Goal: Task Accomplishment & Management: Complete application form

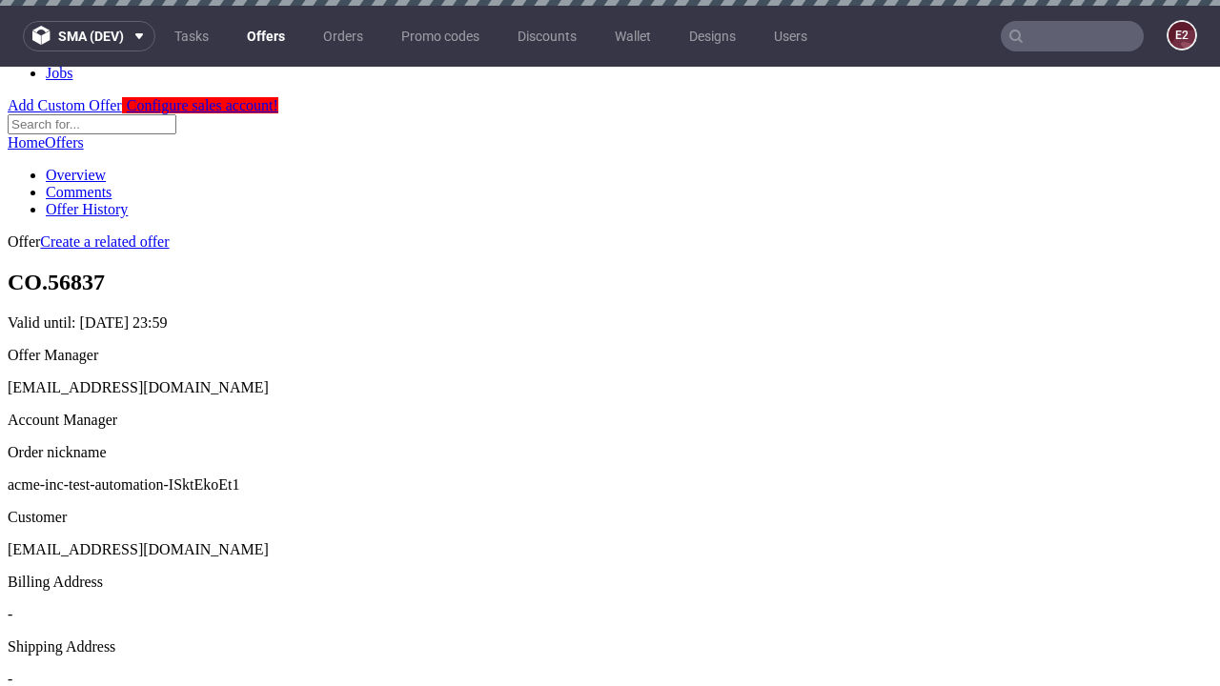
scroll to position [6, 0]
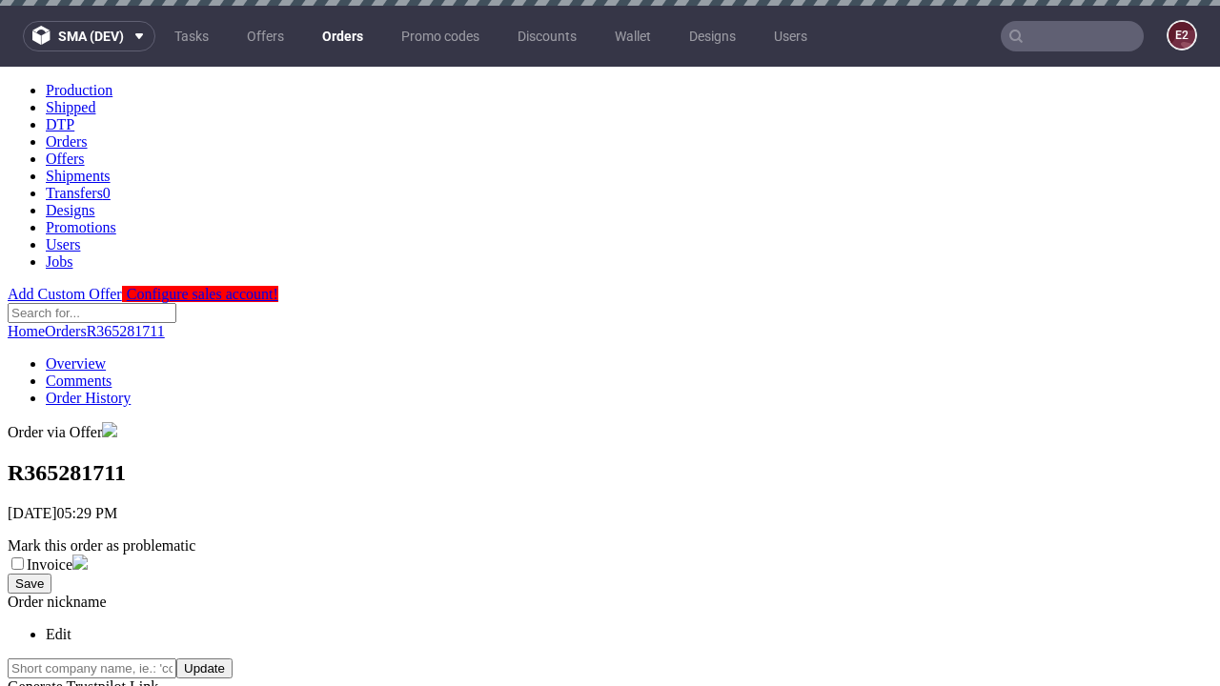
scroll to position [433, 0]
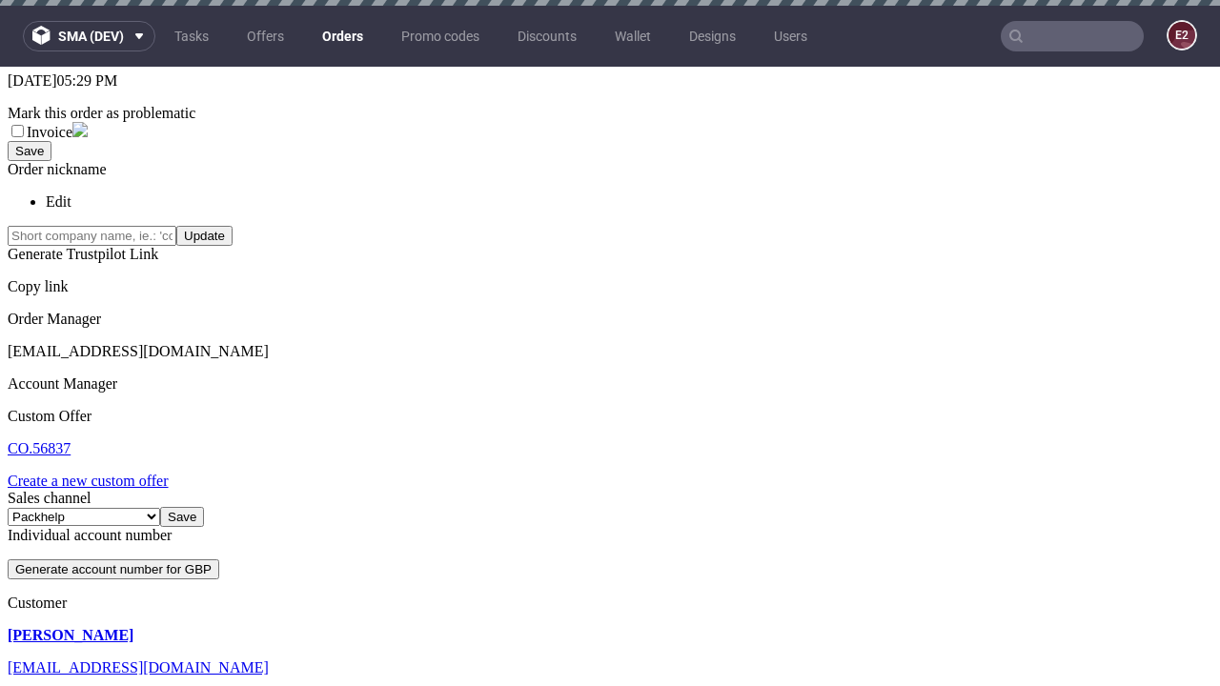
click at [97, 473] on link "Create a new custom offer" at bounding box center [88, 481] width 161 height 16
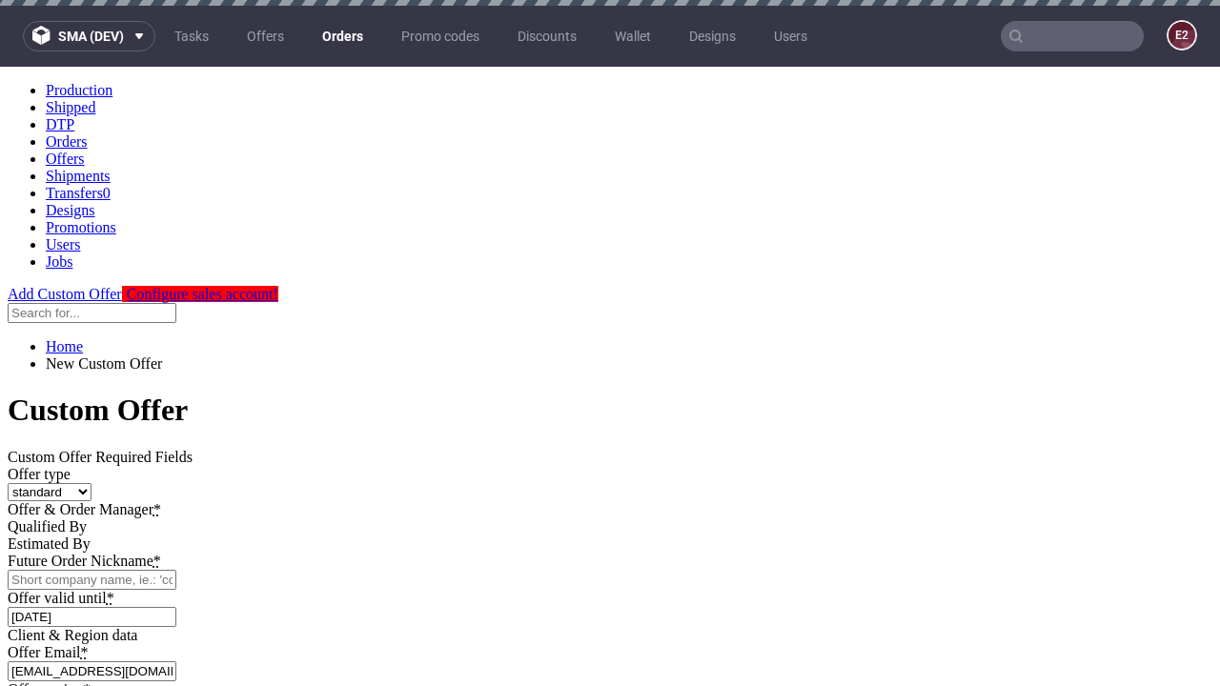
scroll to position [0, 0]
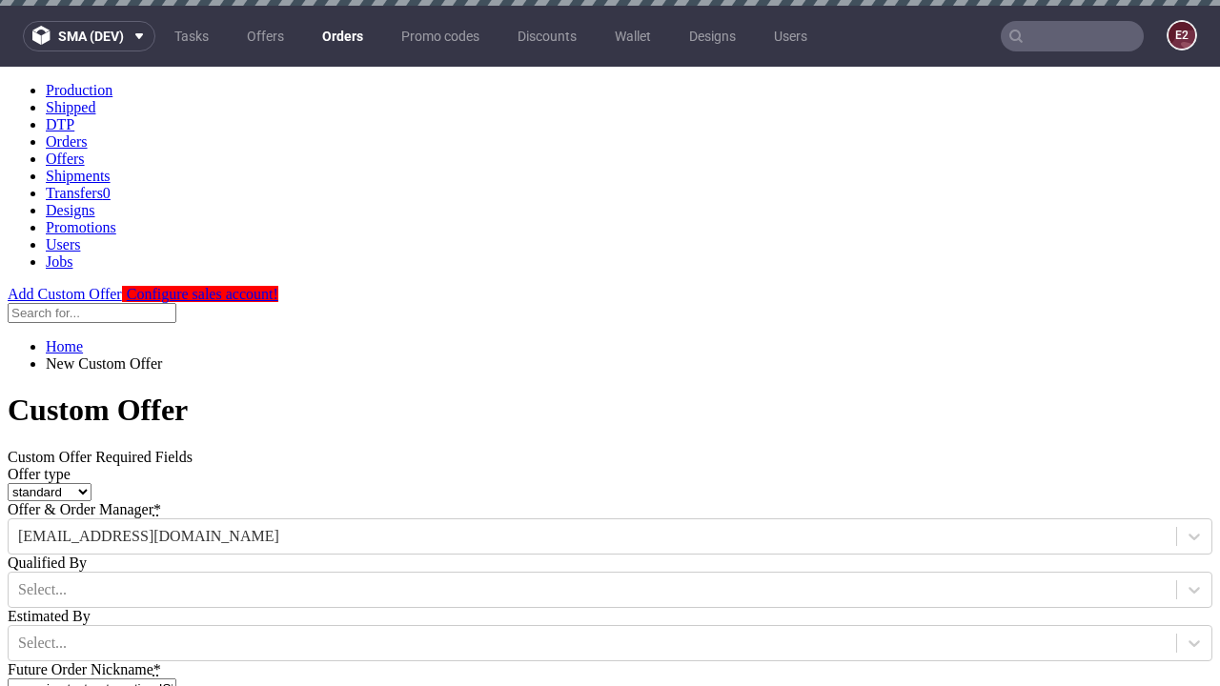
type input "acme-inc-test-automation-ISktEkoEt1"
type input "[DATE]"
type input "[EMAIL_ADDRESS][DOMAIN_NAME]"
select select "gb"
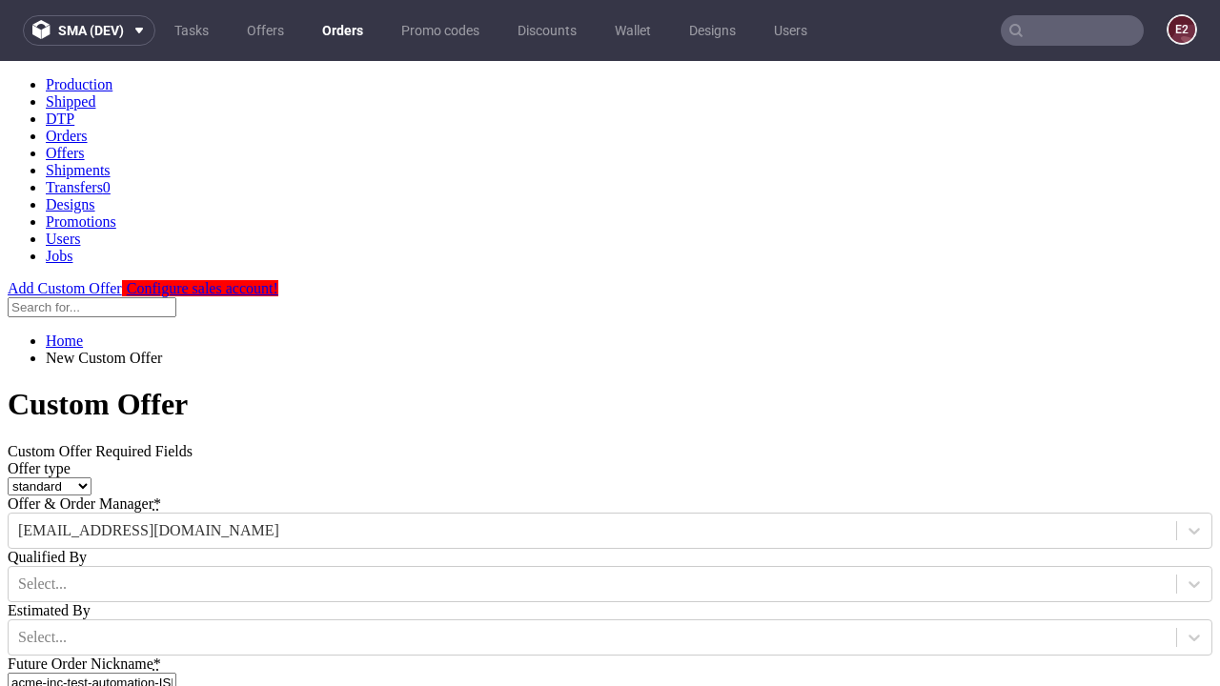
scroll to position [649, 0]
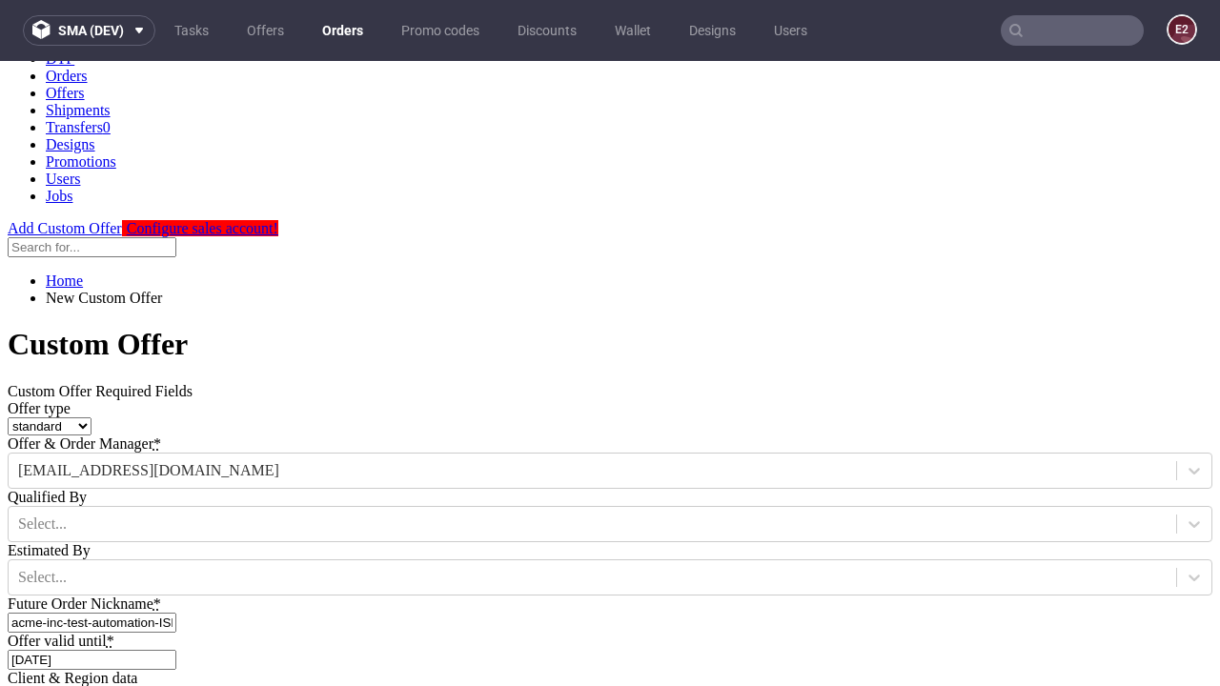
type input "[EMAIL_ADDRESS][DOMAIN_NAME]"
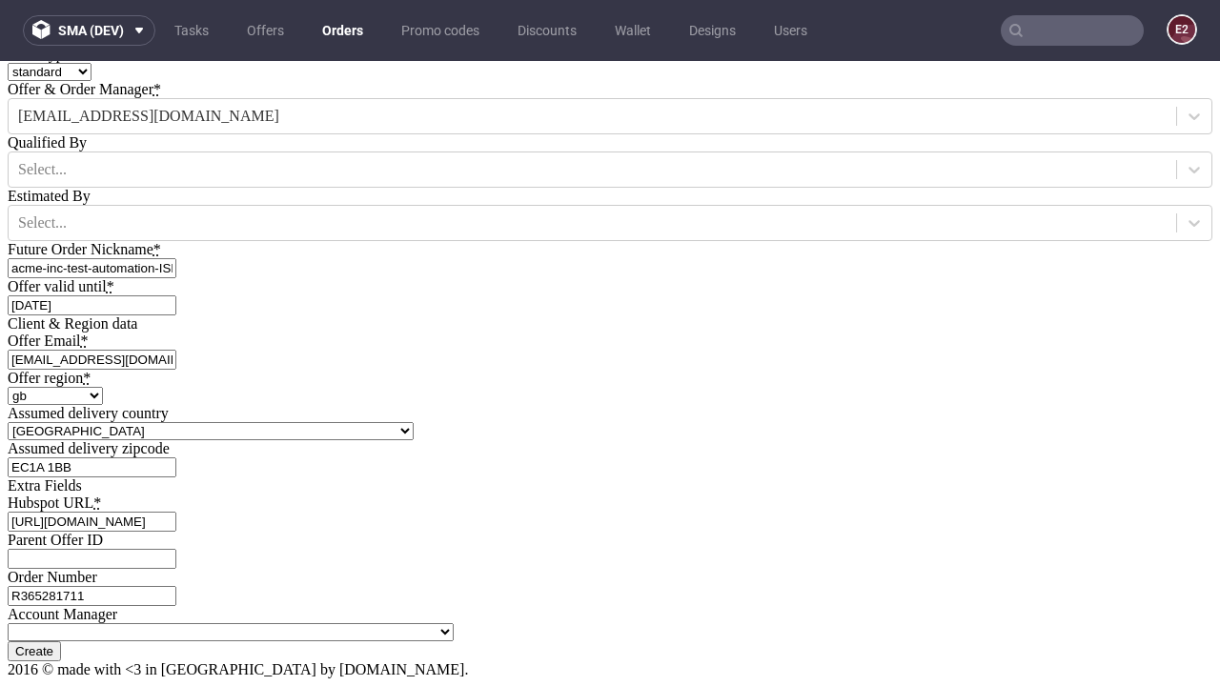
type input "[URL][DOMAIN_NAME]"
click at [61, 641] on input "Create" at bounding box center [34, 651] width 53 height 20
type input "Please wait..."
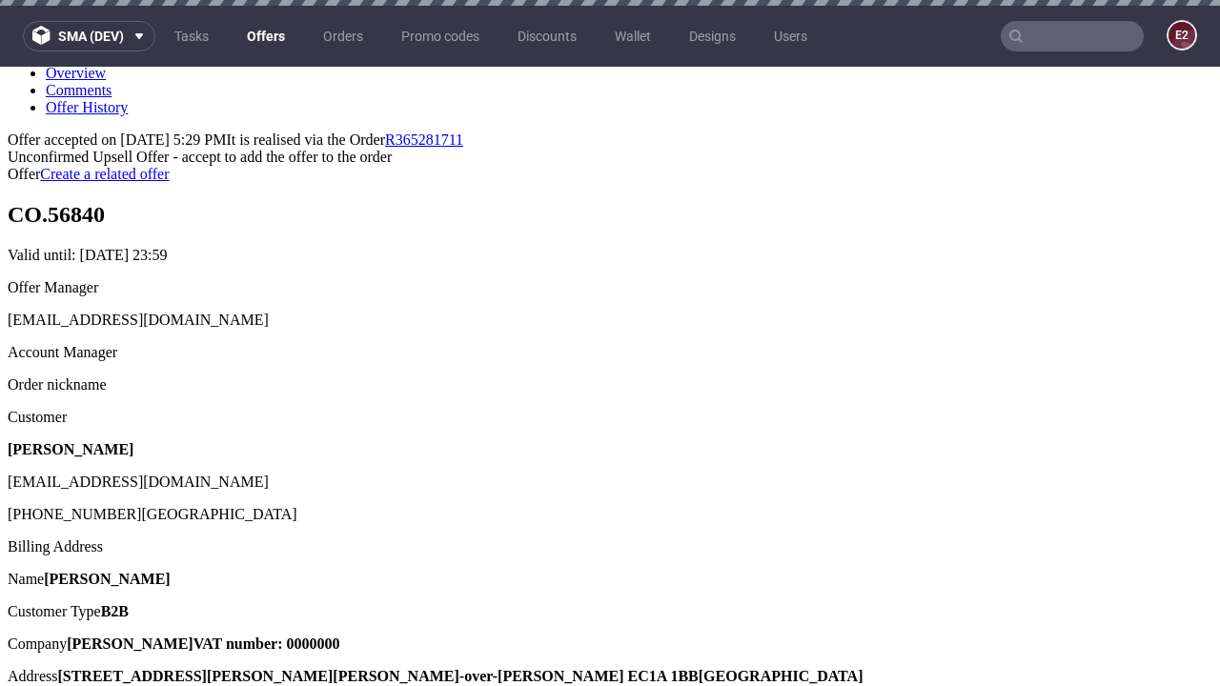
scroll to position [6, 0]
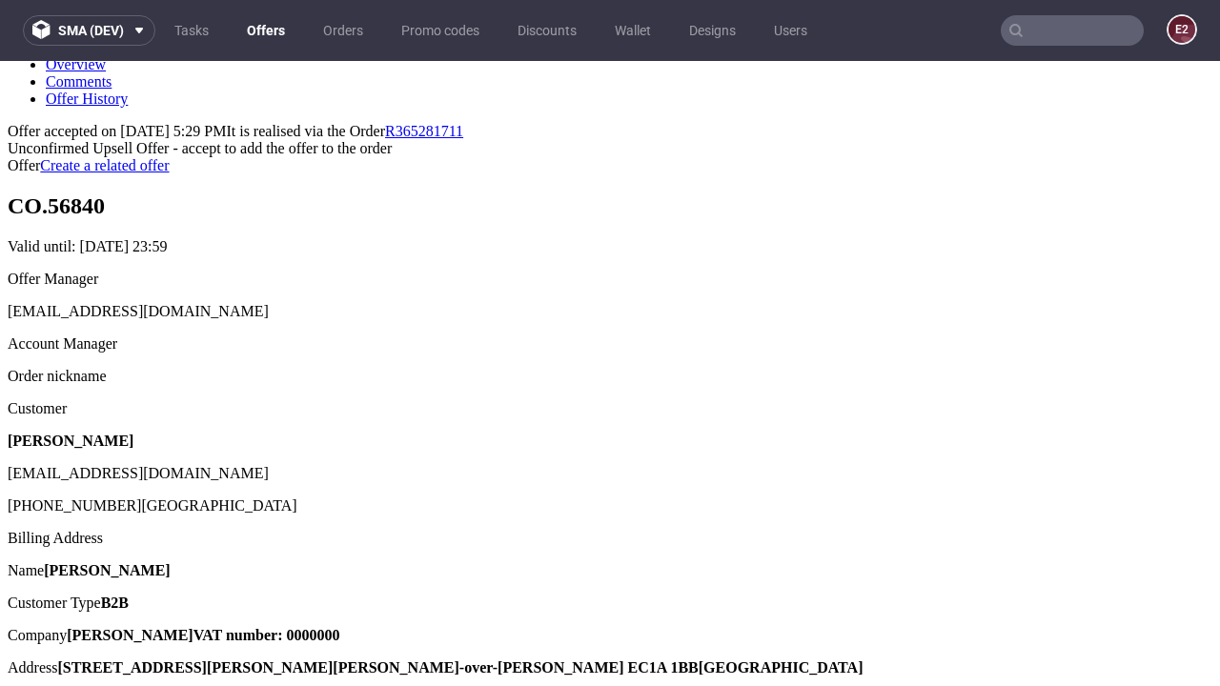
type input "In progress..."
